Goal: Transaction & Acquisition: Purchase product/service

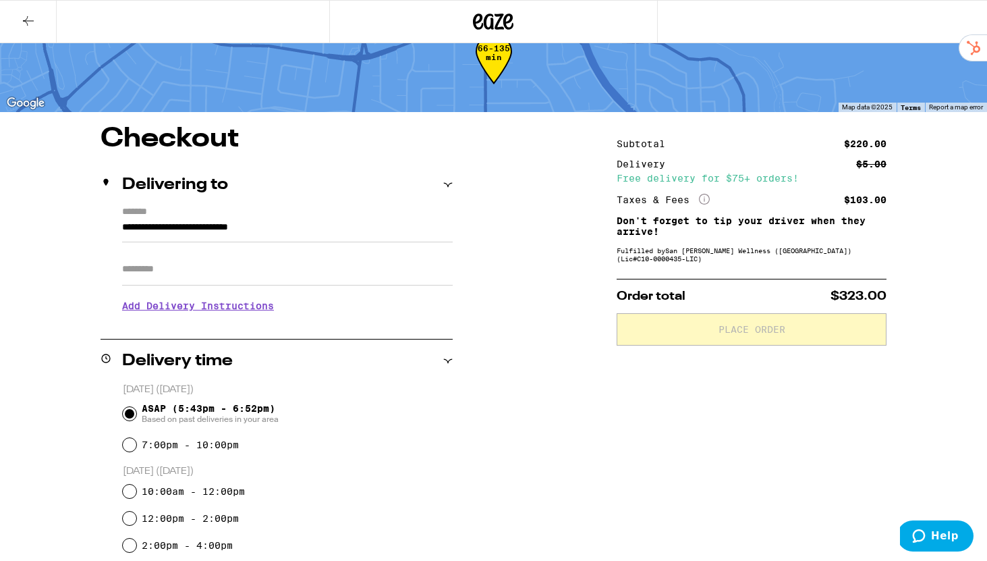
scroll to position [41, 0]
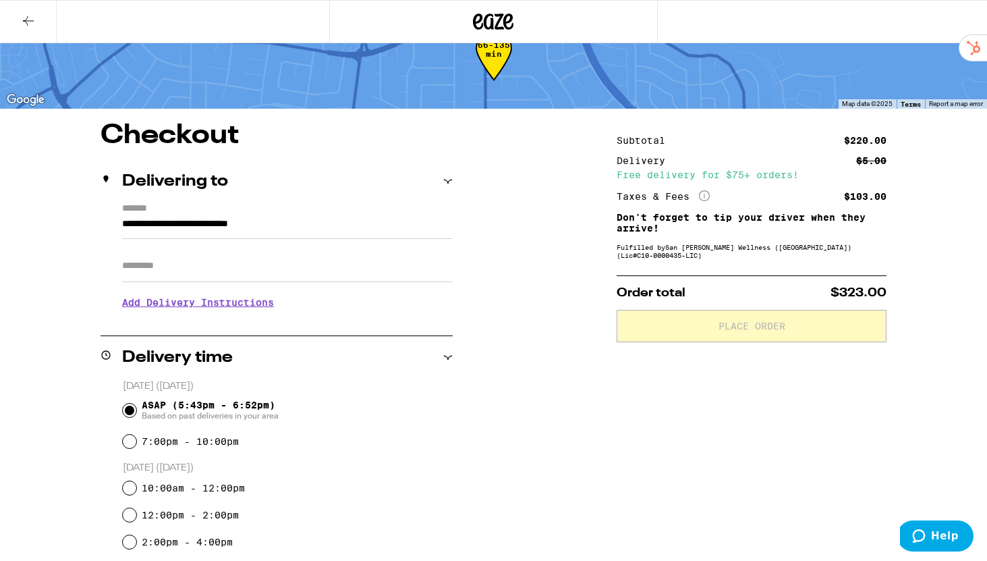
click at [259, 314] on h3 "Add Delivery Instructions" at bounding box center [287, 302] width 330 height 31
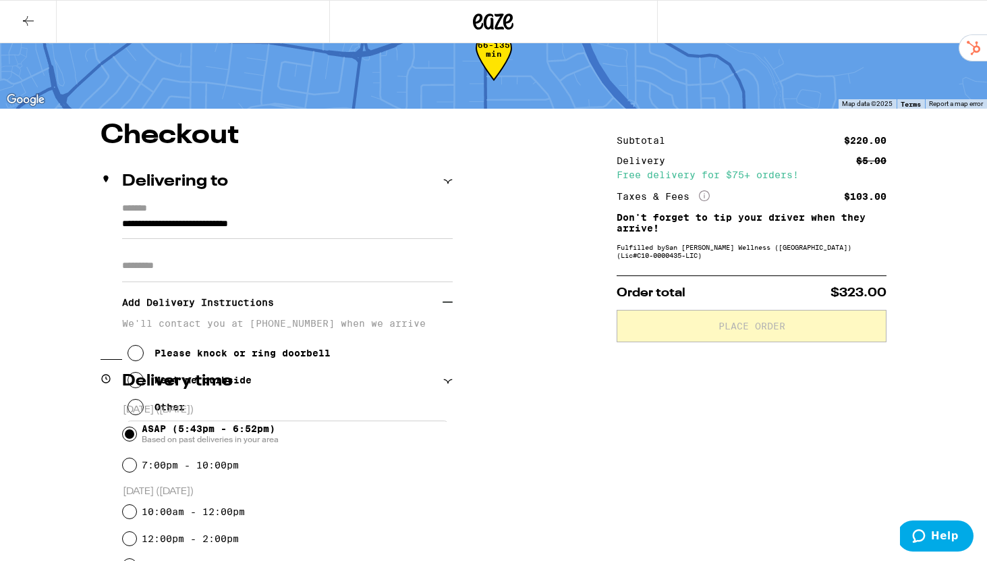
scroll to position [0, 0]
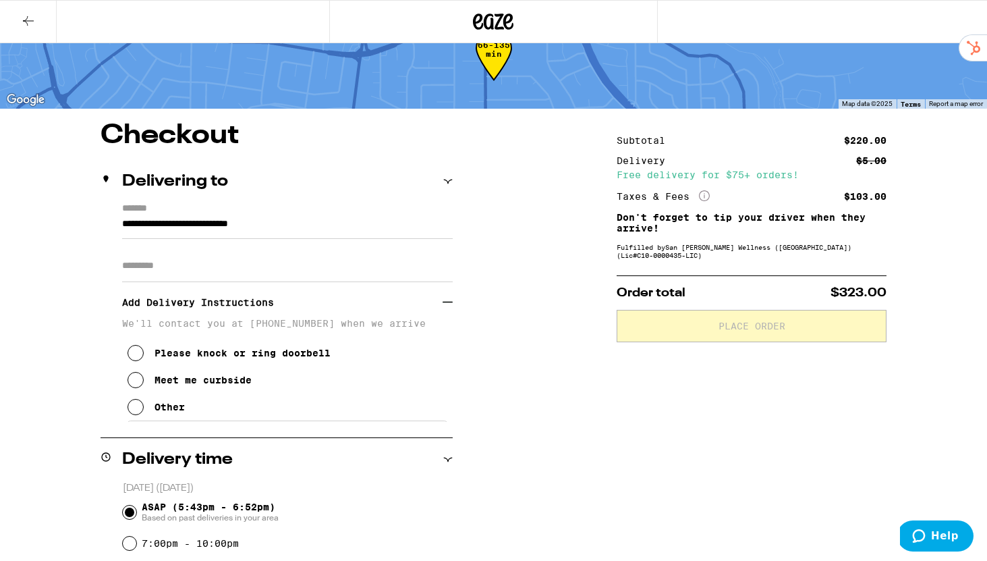
click at [181, 412] on div "Other" at bounding box center [169, 406] width 30 height 11
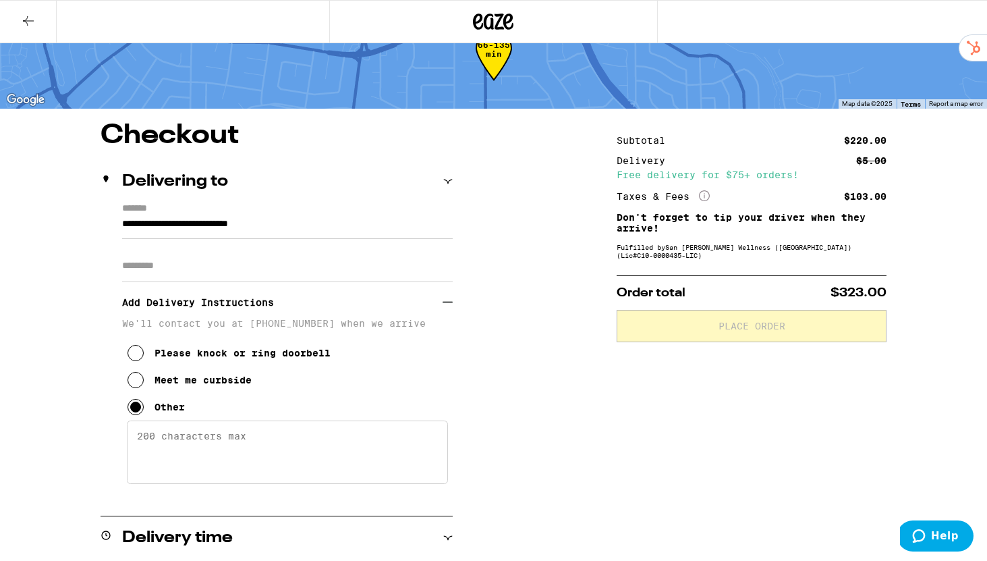
click at [171, 442] on textarea "Enter any other delivery instructions you want driver to know" at bounding box center [287, 451] width 321 height 63
click at [299, 443] on textarea "Meet at garage door. Do not go to front door. Thanks!" at bounding box center [287, 451] width 321 height 63
drag, startPoint x: 299, startPoint y: 443, endPoint x: 271, endPoint y: 442, distance: 27.7
click at [271, 442] on textarea "Meet at garage door. Do not go to front door. Thanks!" at bounding box center [287, 451] width 321 height 63
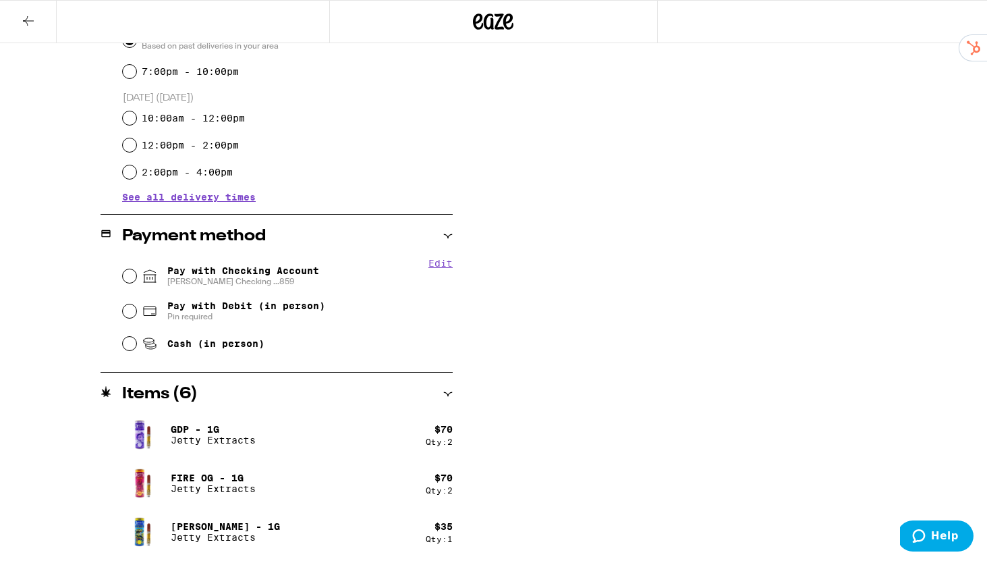
scroll to position [594, 0]
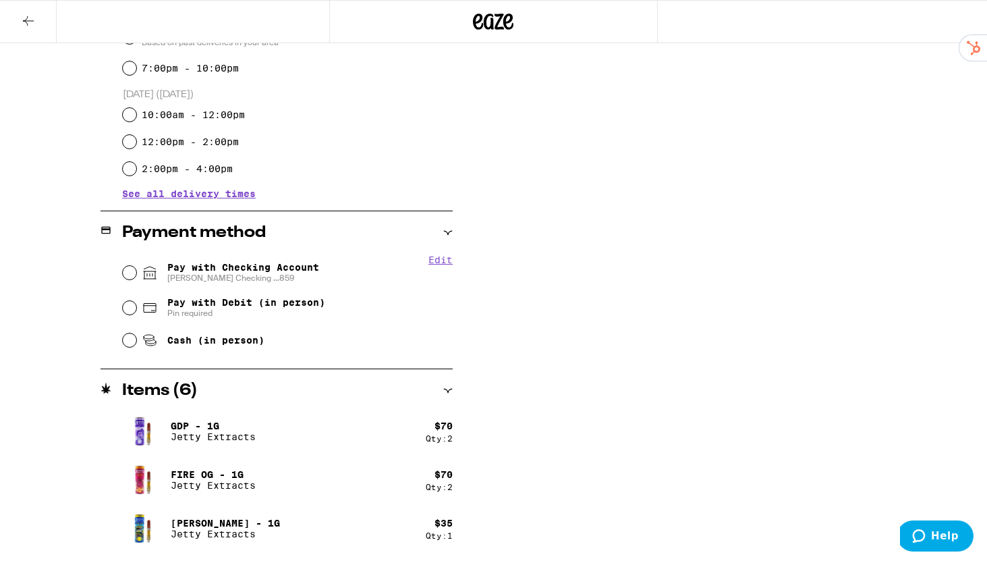
type textarea "Meet at garage door. DO NOT go to front door. Thanks!"
click at [237, 271] on span "Pay with Checking Account [PERSON_NAME] Checking ...859" at bounding box center [243, 273] width 152 height 22
click at [136, 271] on input "Pay with Checking Account [PERSON_NAME] Checking ...859" at bounding box center [129, 272] width 13 height 13
radio input "true"
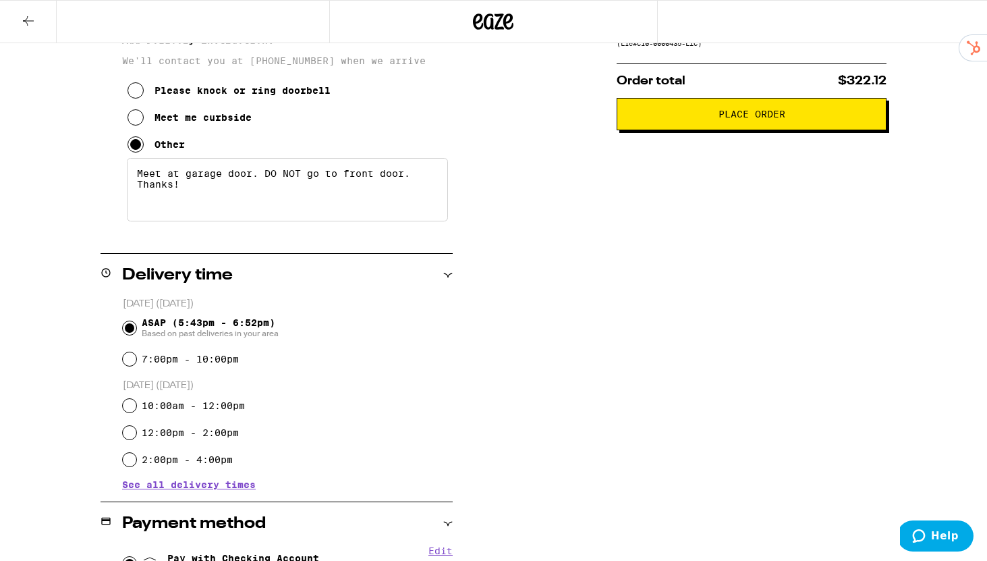
scroll to position [0, 0]
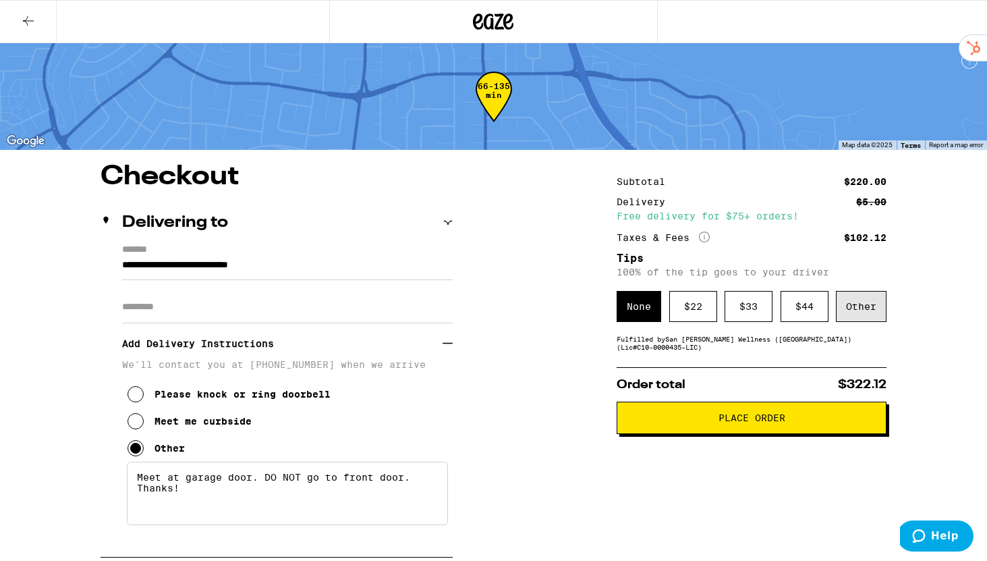
click at [861, 304] on div "Other" at bounding box center [861, 306] width 51 height 31
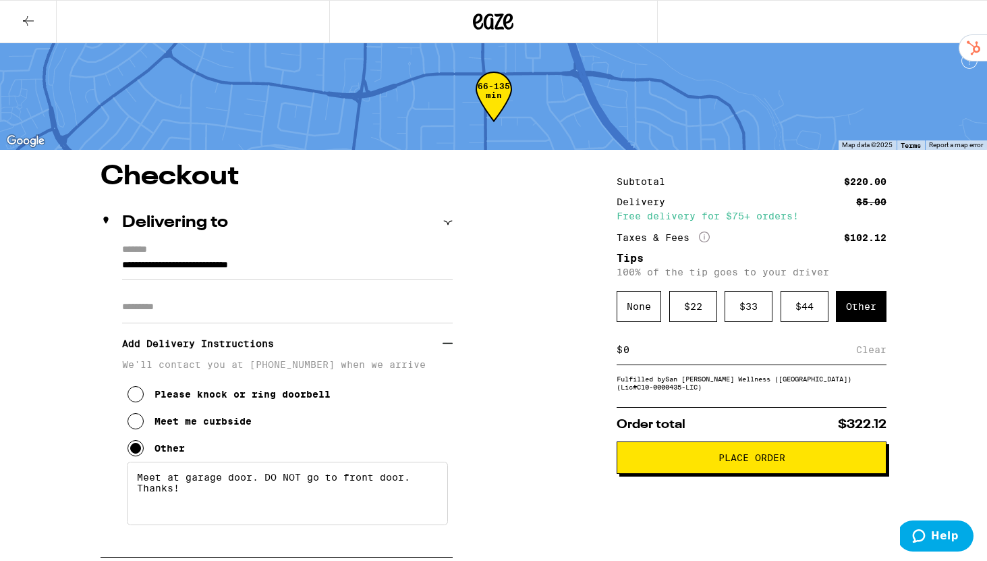
click at [679, 355] on input at bounding box center [739, 349] width 233 height 12
type input "10"
click at [714, 458] on button "Place Order" at bounding box center [751, 457] width 270 height 32
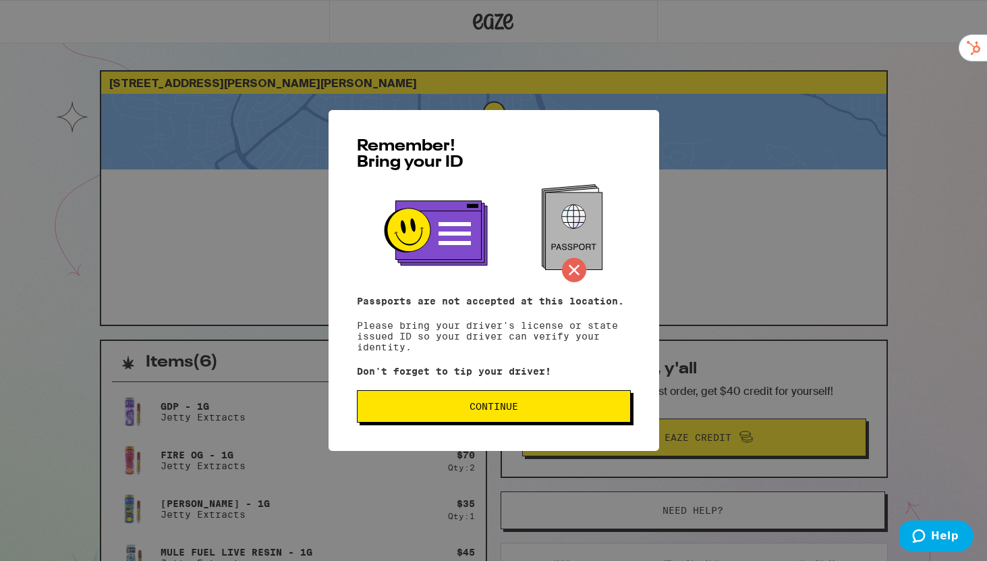
click at [516, 399] on button "Continue" at bounding box center [494, 406] width 274 height 32
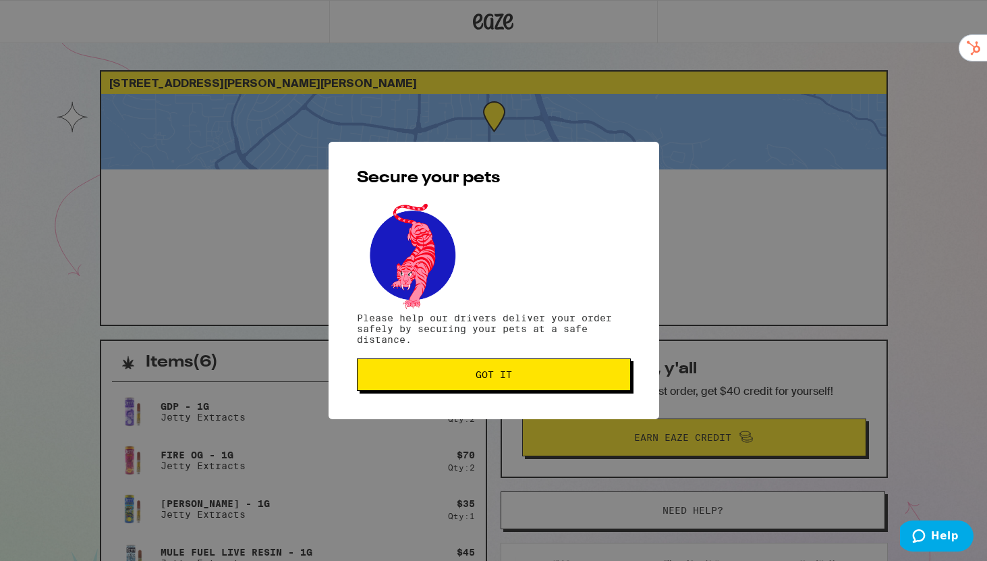
click at [505, 383] on button "Got it" at bounding box center [494, 374] width 274 height 32
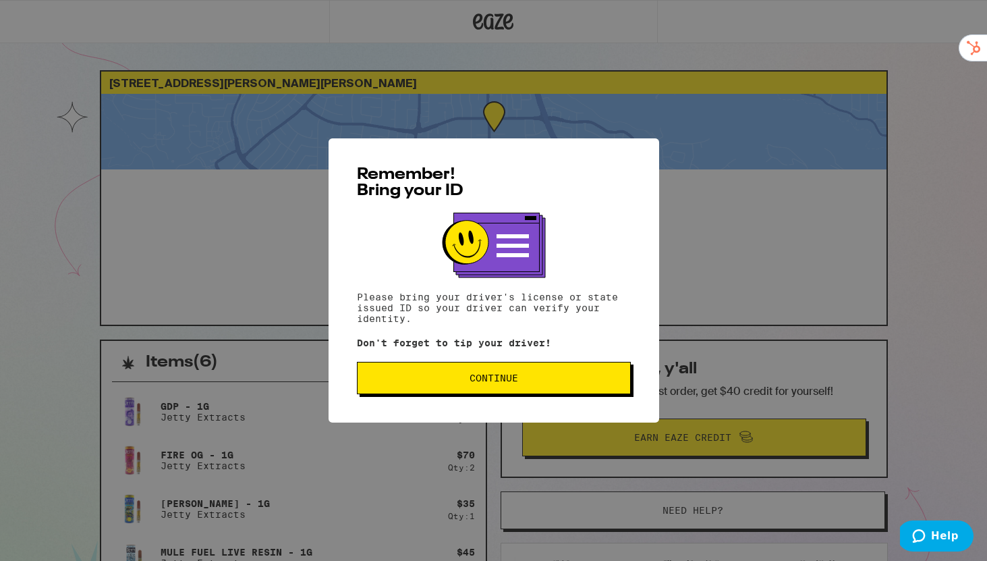
click at [490, 391] on button "Continue" at bounding box center [494, 378] width 274 height 32
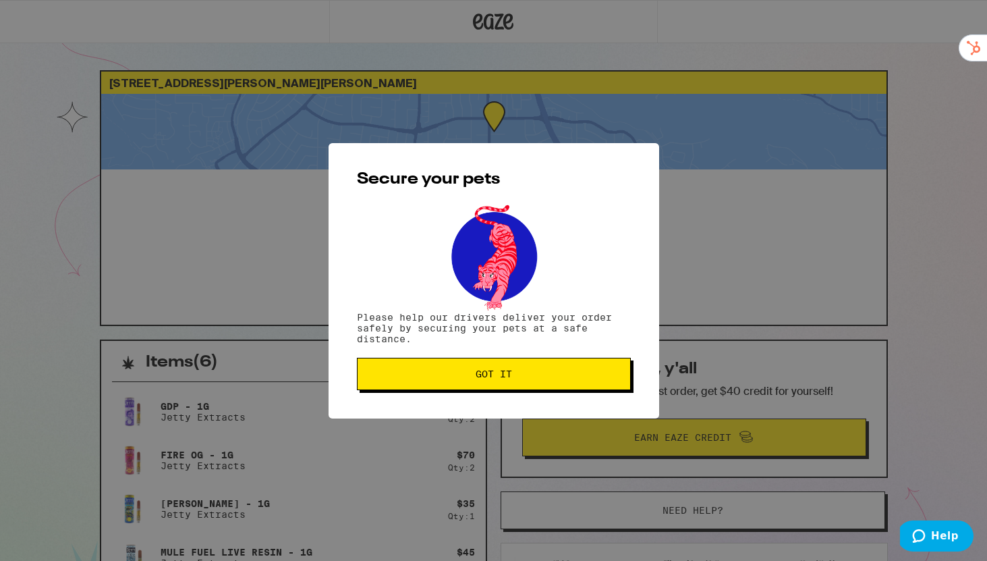
click at [490, 390] on button "Got it" at bounding box center [494, 373] width 274 height 32
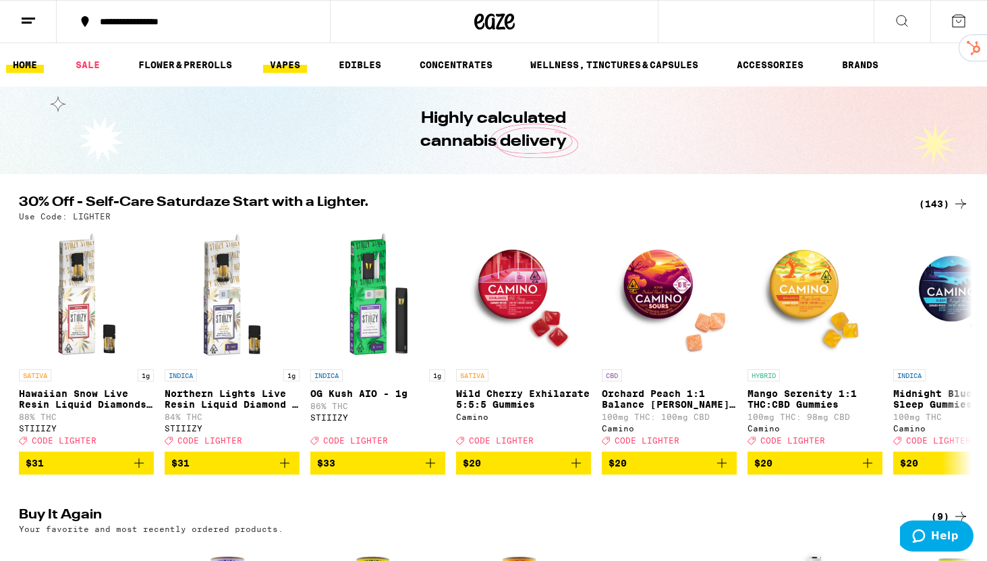
click at [286, 62] on link "VAPES" at bounding box center [285, 65] width 44 height 16
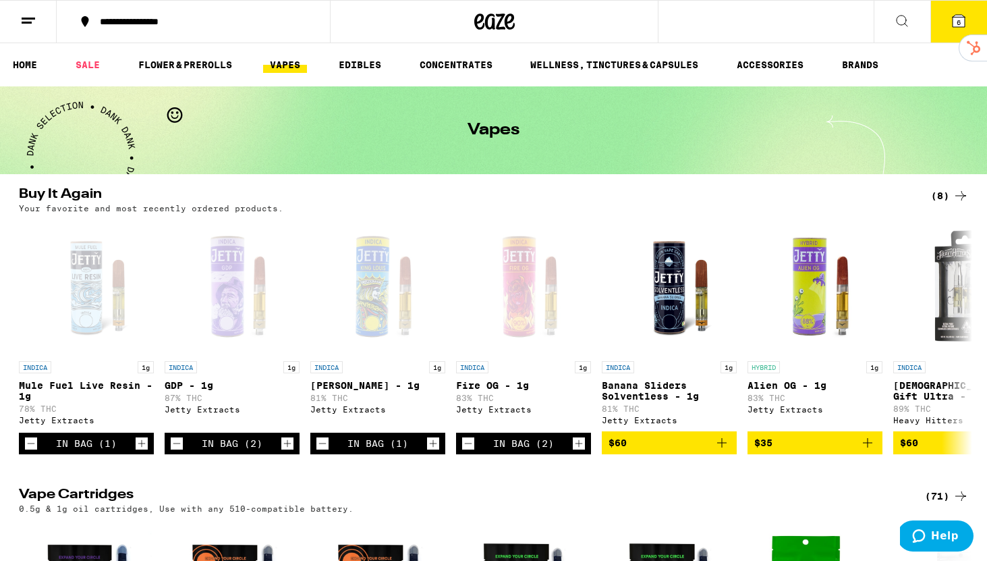
click at [946, 20] on button "6" at bounding box center [958, 22] width 57 height 42
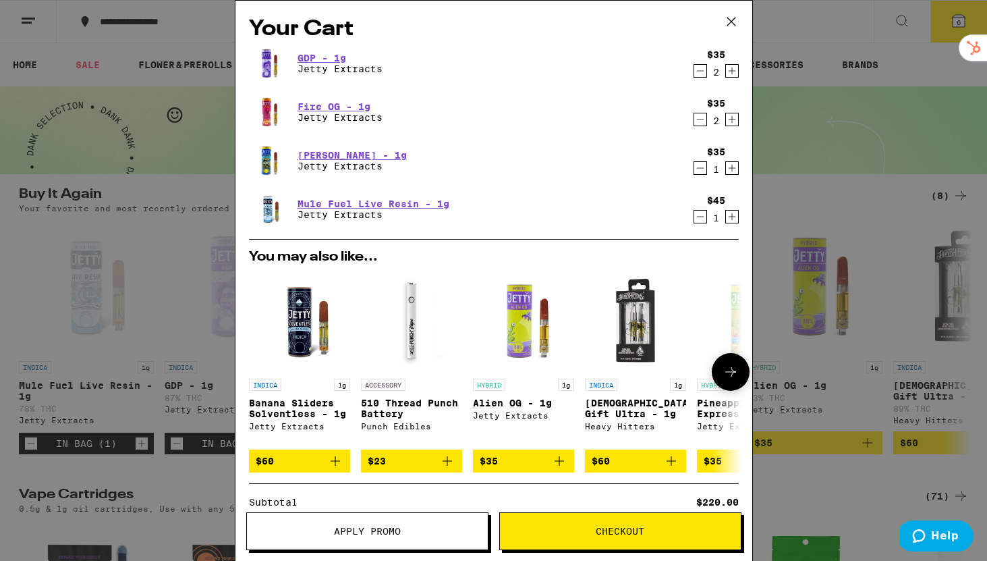
scroll to position [139, 0]
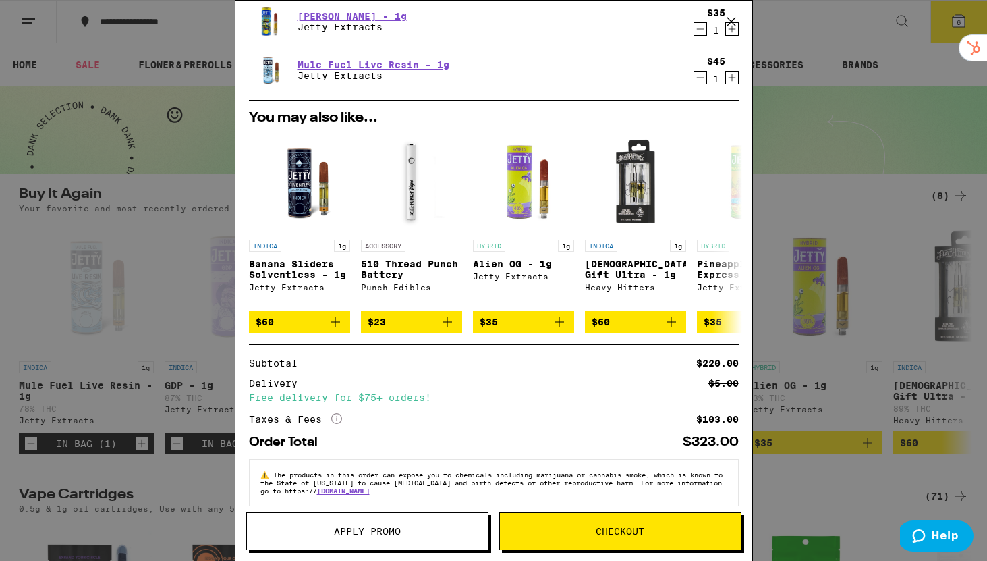
click at [600, 523] on button "Checkout" at bounding box center [620, 531] width 242 height 38
